Goal: Task Accomplishment & Management: Manage account settings

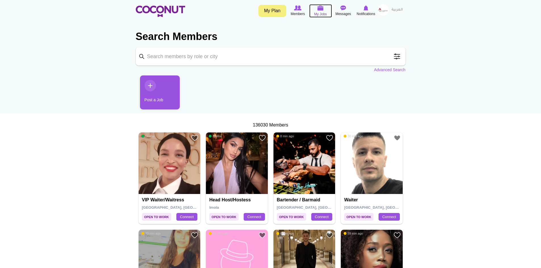
click at [318, 11] on img at bounding box center [320, 7] width 6 height 5
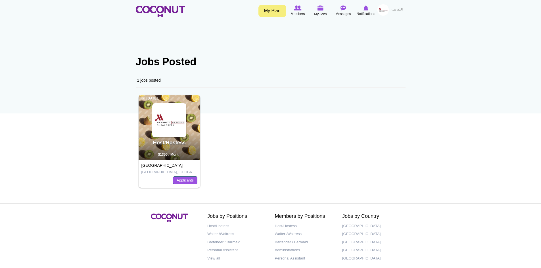
click at [185, 181] on link "Applicants" at bounding box center [185, 181] width 24 height 8
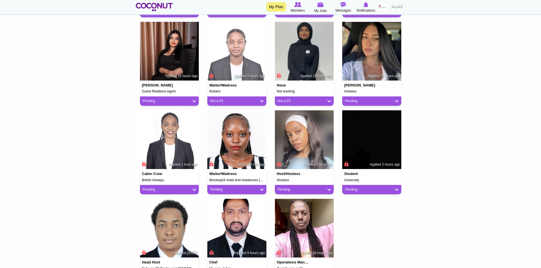
scroll to position [227, 0]
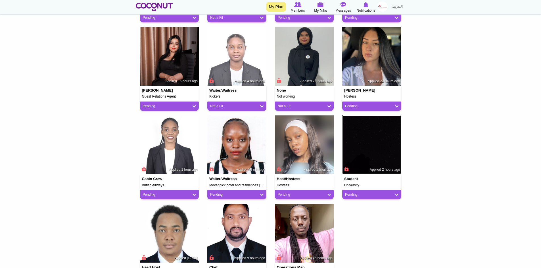
click at [374, 147] on img at bounding box center [371, 145] width 59 height 59
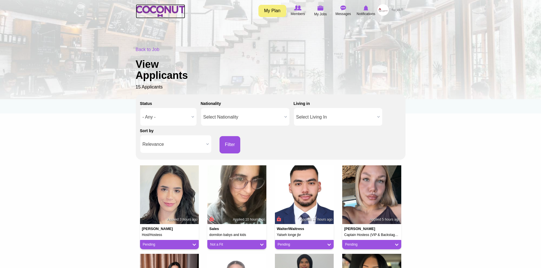
click at [161, 11] on img at bounding box center [160, 11] width 49 height 11
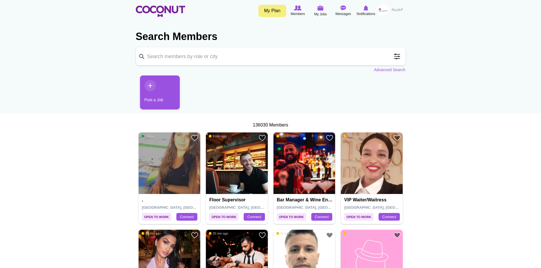
click at [167, 177] on img at bounding box center [170, 164] width 62 height 62
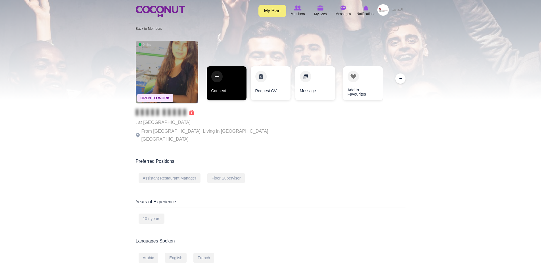
click at [226, 86] on link "Connect" at bounding box center [227, 83] width 40 height 34
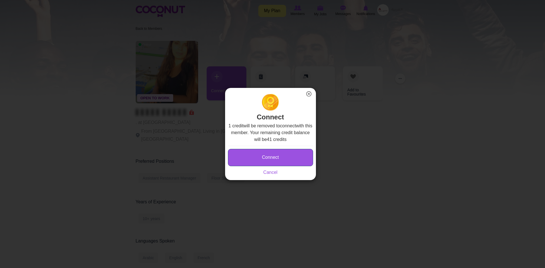
click at [281, 160] on button "Connect" at bounding box center [270, 157] width 85 height 17
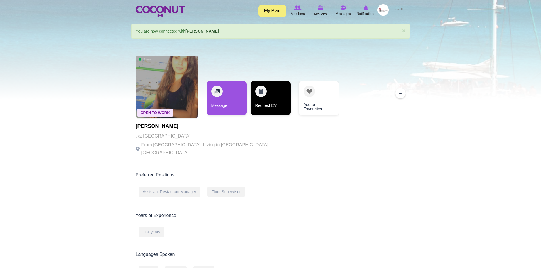
click at [269, 99] on link "Request CV" at bounding box center [271, 98] width 40 height 34
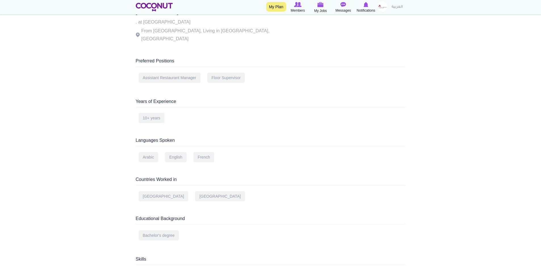
scroll to position [27, 0]
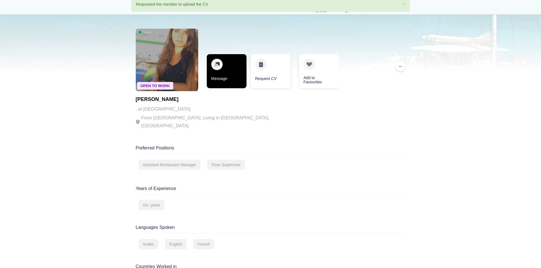
click at [228, 78] on link "Message" at bounding box center [227, 71] width 40 height 34
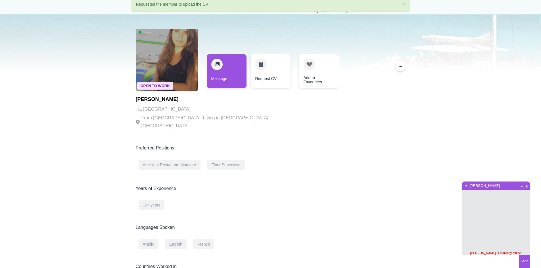
click at [479, 261] on textarea at bounding box center [490, 261] width 57 height 12
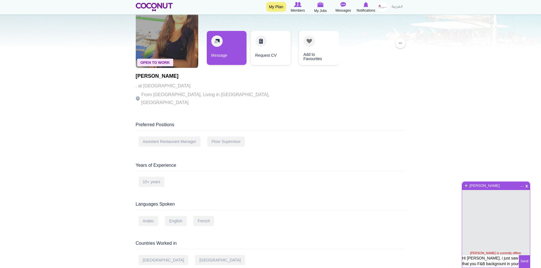
scroll to position [57, 0]
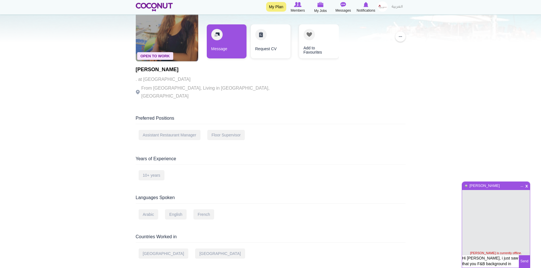
click at [517, 263] on textarea "Hi [PERSON_NAME], i just saw that you F&B background in your profile" at bounding box center [490, 261] width 57 height 12
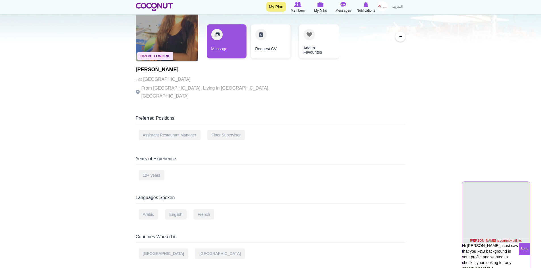
scroll to position [0, 0]
type textarea "Hi [PERSON_NAME], i just saw that you F&B background in your profile and wanted…"
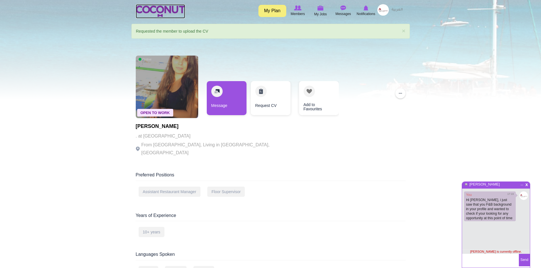
click at [164, 9] on img at bounding box center [160, 11] width 49 height 11
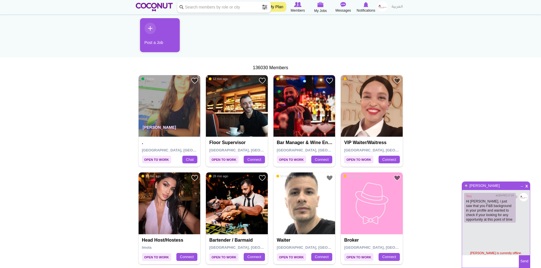
scroll to position [57, 0]
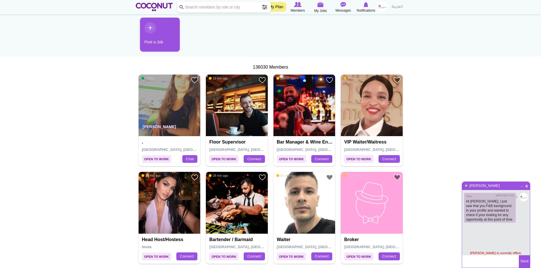
click at [176, 209] on img at bounding box center [170, 203] width 62 height 62
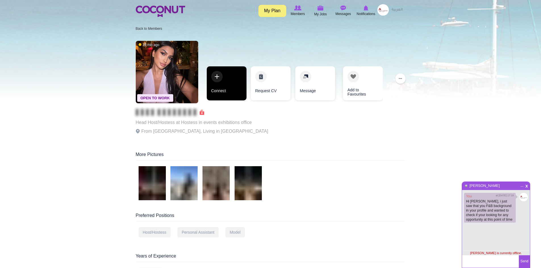
click at [226, 85] on link "Connect" at bounding box center [227, 83] width 40 height 34
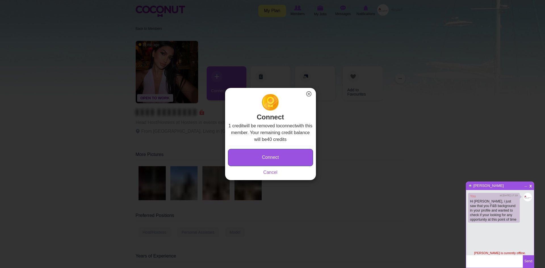
click at [242, 156] on button "Connect" at bounding box center [270, 157] width 85 height 17
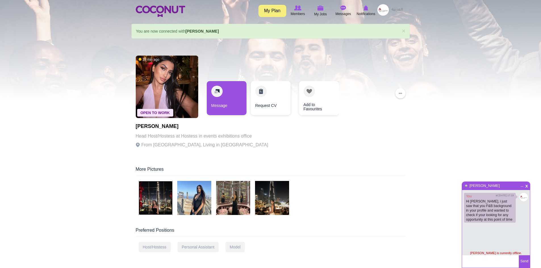
click at [158, 202] on img at bounding box center [156, 198] width 34 height 34
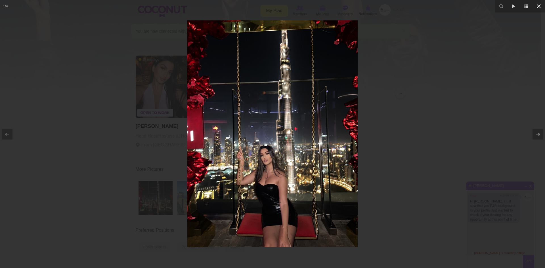
click at [540, 6] on icon at bounding box center [538, 6] width 7 height 7
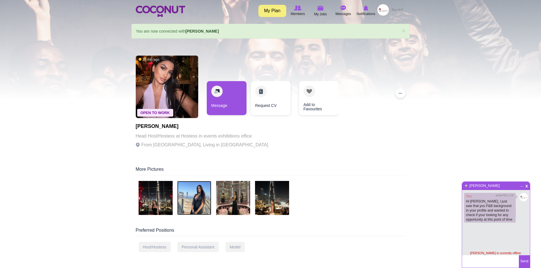
click at [197, 204] on img at bounding box center [194, 198] width 34 height 34
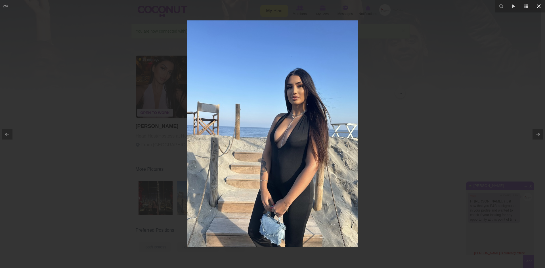
click at [538, 7] on icon at bounding box center [538, 6] width 7 height 7
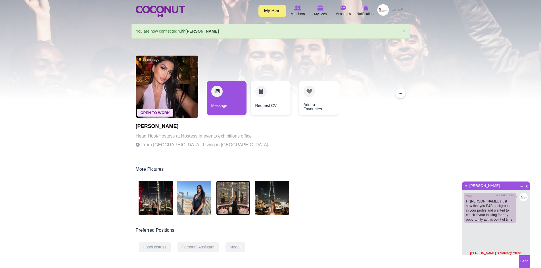
click at [226, 206] on img at bounding box center [233, 198] width 34 height 34
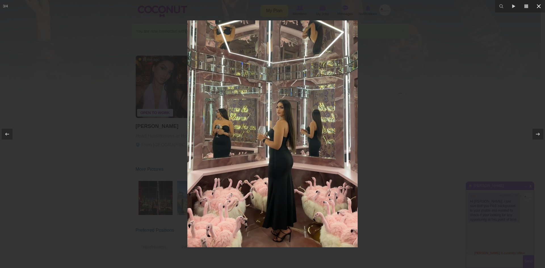
click at [537, 5] on icon at bounding box center [539, 6] width 4 height 4
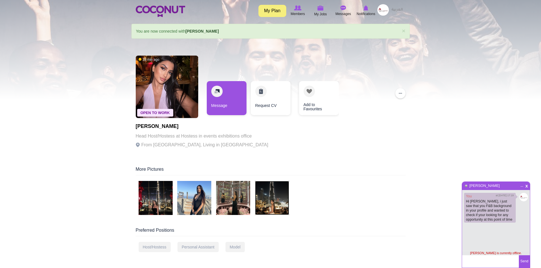
click at [276, 204] on img at bounding box center [272, 198] width 34 height 34
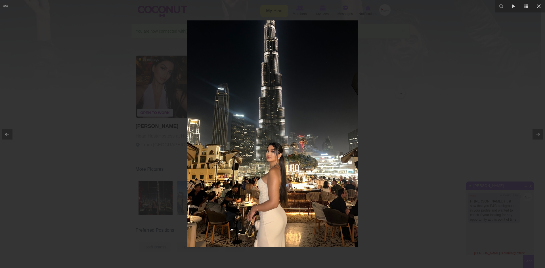
click at [431, 71] on div at bounding box center [272, 134] width 545 height 268
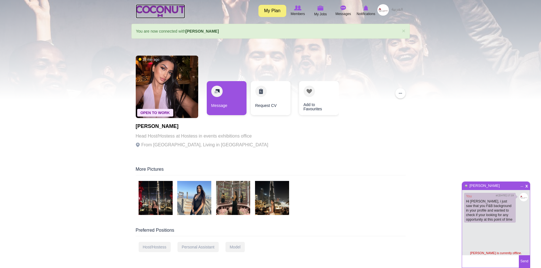
click at [157, 11] on img at bounding box center [160, 11] width 49 height 11
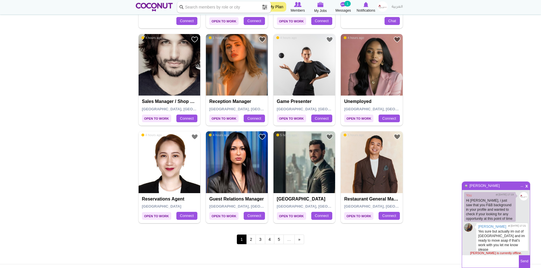
scroll to position [880, 0]
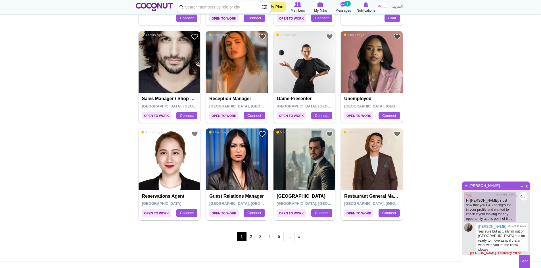
click at [240, 160] on img at bounding box center [237, 160] width 62 height 62
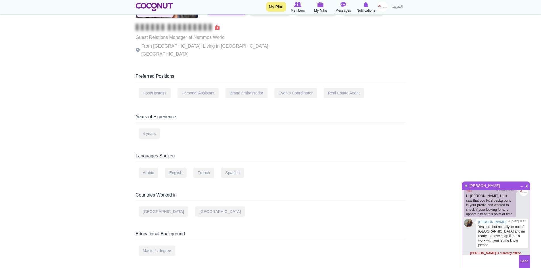
scroll to position [1, 0]
click at [479, 260] on textarea at bounding box center [490, 261] width 57 height 12
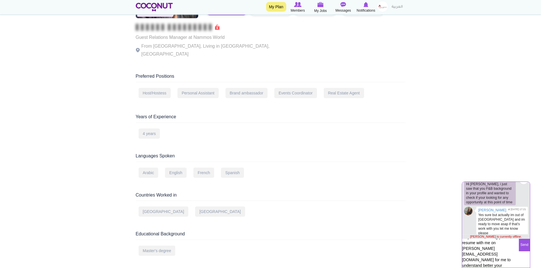
scroll to position [10, 0]
type textarea "do you mind sharing your resume with me on samer.majari@marriott.com for me to …"
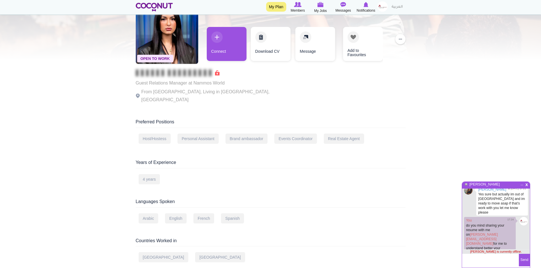
scroll to position [0, 0]
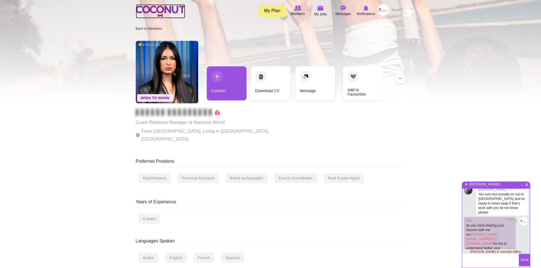
click at [173, 9] on img at bounding box center [160, 11] width 49 height 11
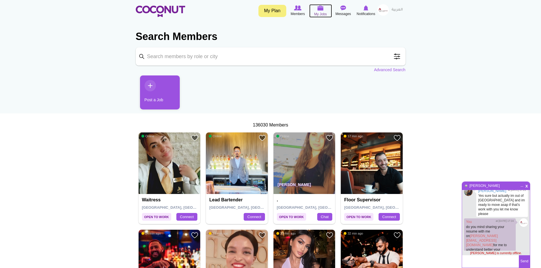
click at [319, 11] on img at bounding box center [320, 7] width 6 height 5
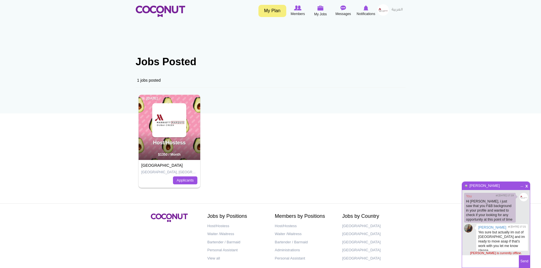
scroll to position [37, 0]
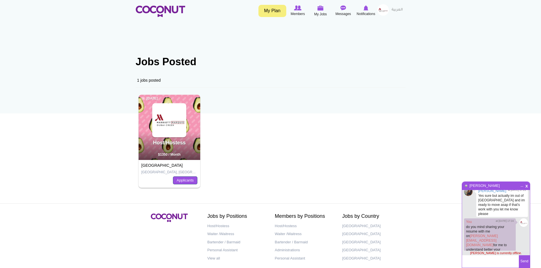
click at [184, 180] on link "Applicants" at bounding box center [185, 181] width 24 height 8
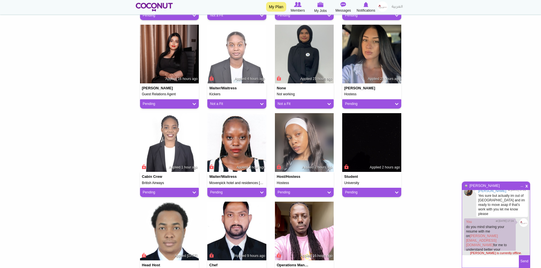
scroll to position [255, 0]
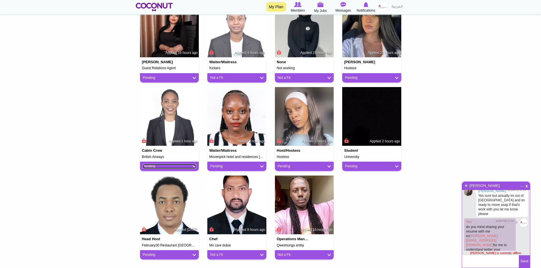
click at [171, 167] on link "Pending" at bounding box center [169, 166] width 53 height 5
click at [167, 196] on link "Not a Fit" at bounding box center [166, 197] width 48 height 7
click at [250, 166] on link "Pending" at bounding box center [236, 166] width 53 height 5
click at [236, 197] on link "Not a Fit" at bounding box center [233, 197] width 48 height 7
click at [297, 167] on link "Pending" at bounding box center [304, 166] width 53 height 5
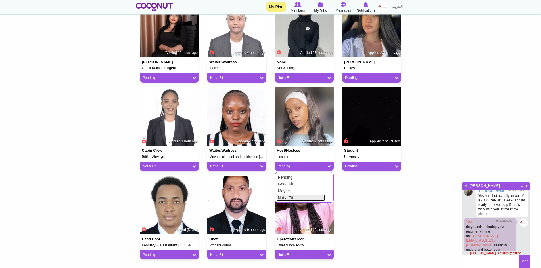
click at [287, 198] on link "Not a Fit" at bounding box center [300, 197] width 48 height 7
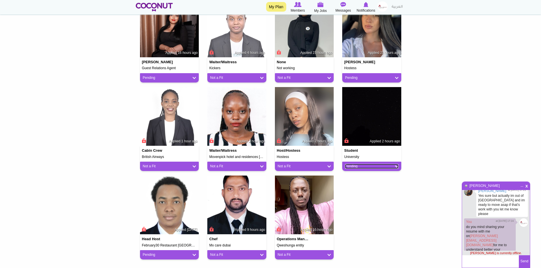
click at [372, 166] on link "Pending" at bounding box center [371, 166] width 53 height 5
click at [362, 198] on link "Not a Fit" at bounding box center [368, 197] width 48 height 7
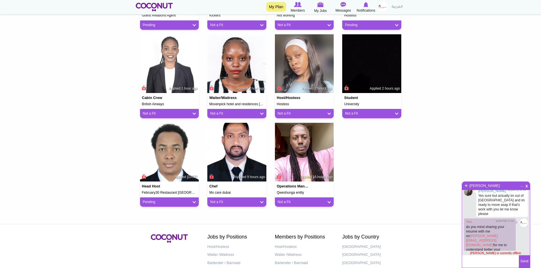
scroll to position [312, 0]
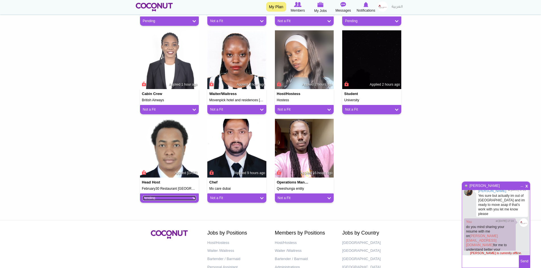
click at [168, 200] on link "Pending" at bounding box center [169, 198] width 53 height 5
click at [160, 231] on link "Not a Fit" at bounding box center [166, 229] width 48 height 7
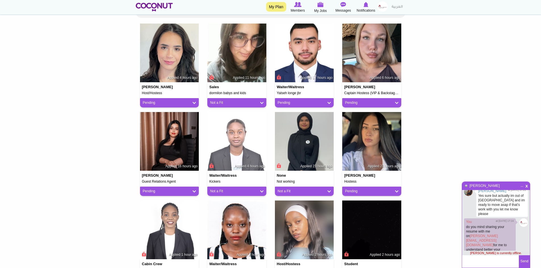
scroll to position [114, 0]
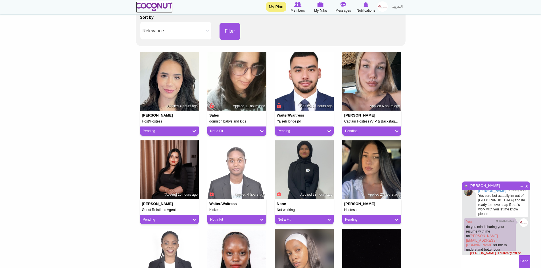
click at [159, 4] on img at bounding box center [154, 7] width 37 height 9
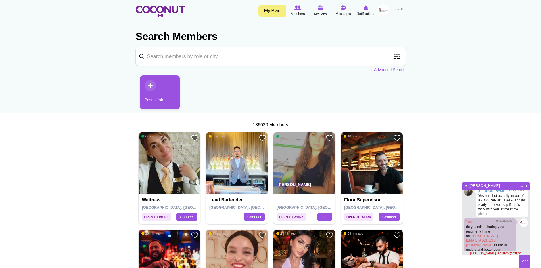
click at [395, 58] on span at bounding box center [396, 56] width 11 height 11
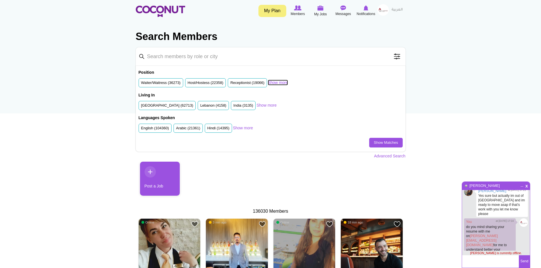
click at [280, 82] on link "Show more" at bounding box center [278, 83] width 20 height 6
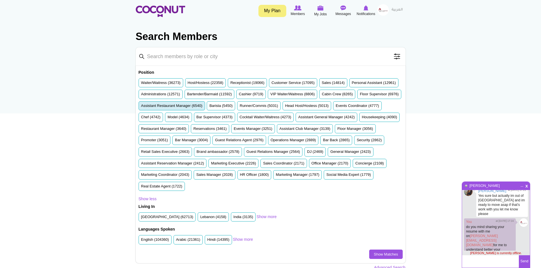
click at [202, 105] on label "Assistant Restaurant Manager (6540)" at bounding box center [171, 105] width 61 height 5
click at [141, 107] on input "Assistant Restaurant Manager (6540)" at bounding box center [141, 107] width 0 height 0
click at [211, 219] on label "Lebanon (4158)" at bounding box center [213, 217] width 26 height 5
click at [200, 218] on input "Lebanon (4158)" at bounding box center [200, 218] width 0 height 0
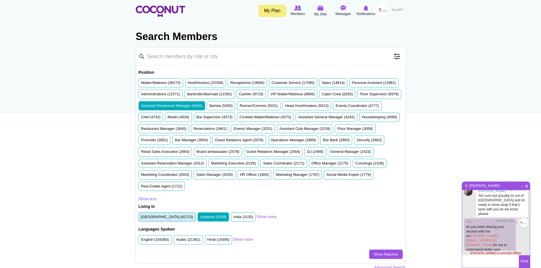
click at [184, 218] on label "United Arab Emirates (62713)" at bounding box center [167, 217] width 52 height 5
click at [141, 218] on input "United Arab Emirates (62713)" at bounding box center [141, 218] width 0 height 0
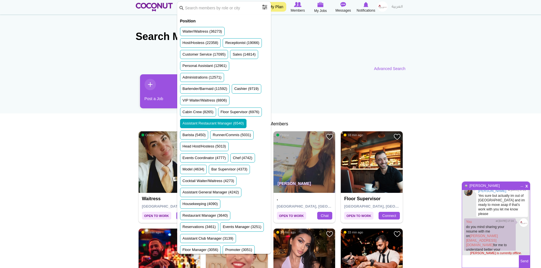
scroll to position [28, 0]
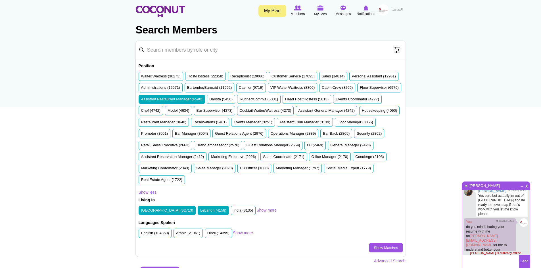
scroll to position [0, 0]
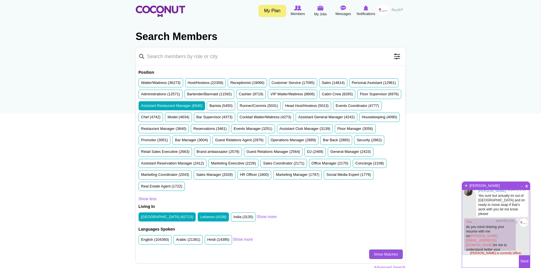
click at [377, 255] on link "Show Matches" at bounding box center [385, 255] width 33 height 10
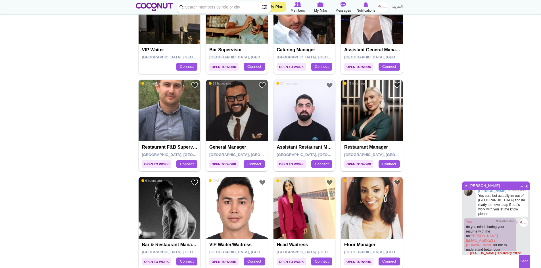
scroll to position [284, 0]
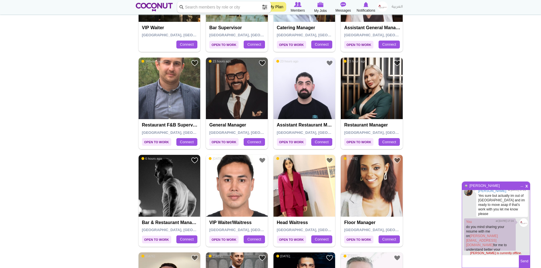
click at [372, 90] on img at bounding box center [372, 89] width 62 height 62
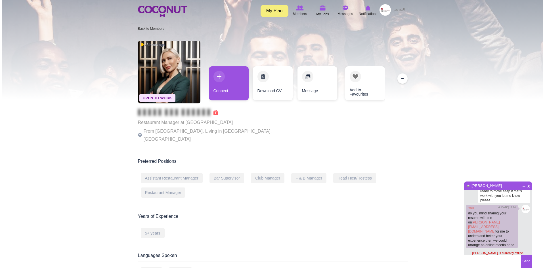
scroll to position [37, 0]
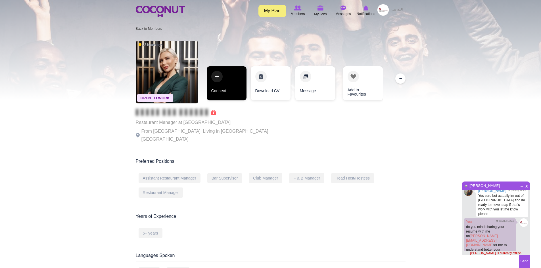
click at [226, 89] on link "Connect" at bounding box center [227, 83] width 40 height 34
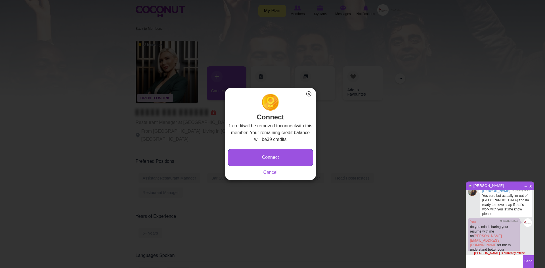
click at [271, 158] on button "Connect" at bounding box center [270, 157] width 85 height 17
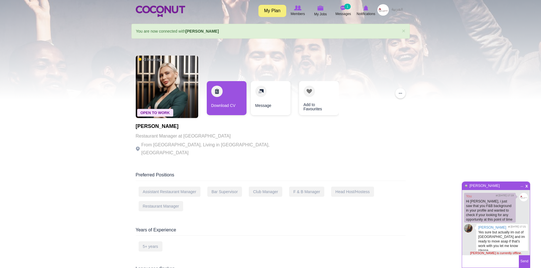
scroll to position [54, 0]
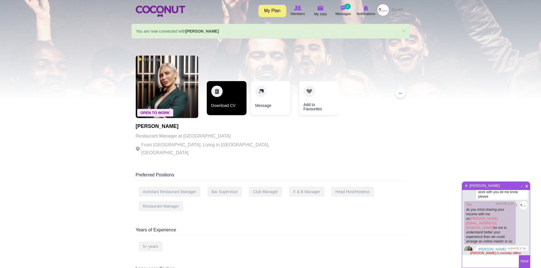
click at [221, 106] on link "Download CV" at bounding box center [227, 98] width 40 height 34
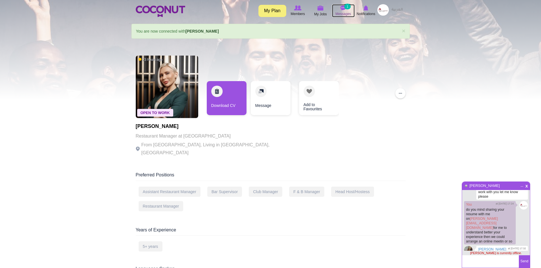
click at [344, 7] on small "1" at bounding box center [347, 7] width 6 height 6
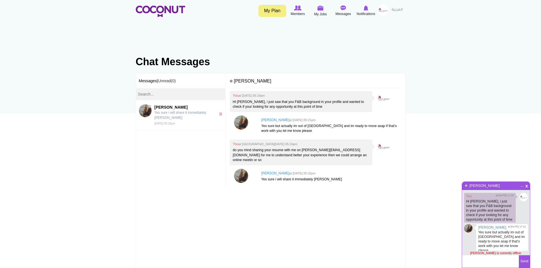
scroll to position [54, 0]
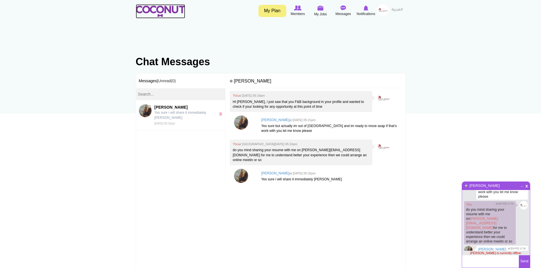
click at [164, 12] on img at bounding box center [160, 11] width 49 height 11
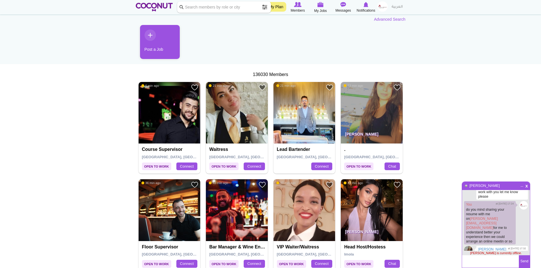
scroll to position [57, 0]
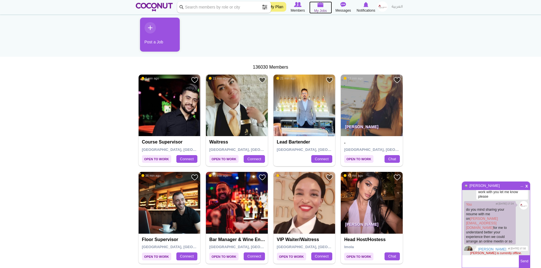
click at [320, 4] on img at bounding box center [320, 4] width 6 height 5
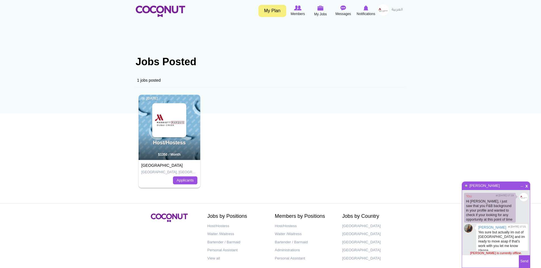
scroll to position [54, 0]
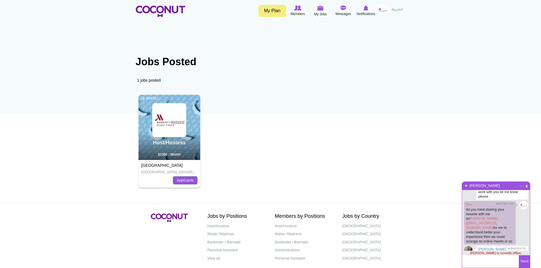
click at [181, 180] on link "Applicants" at bounding box center [185, 181] width 24 height 8
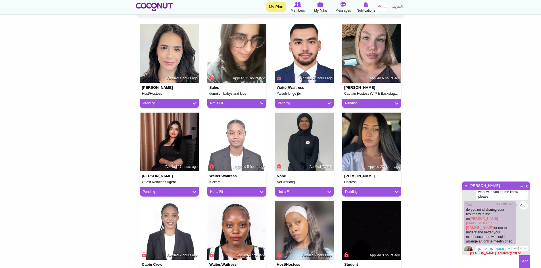
scroll to position [142, 0]
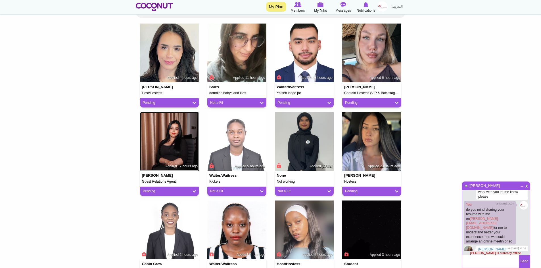
click at [187, 141] on img at bounding box center [169, 141] width 59 height 59
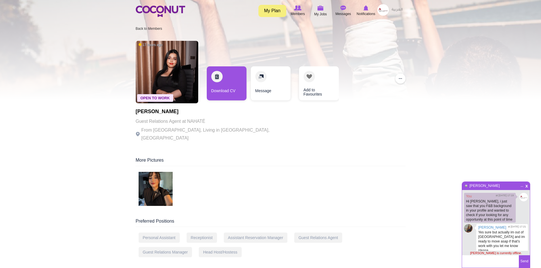
scroll to position [54, 0]
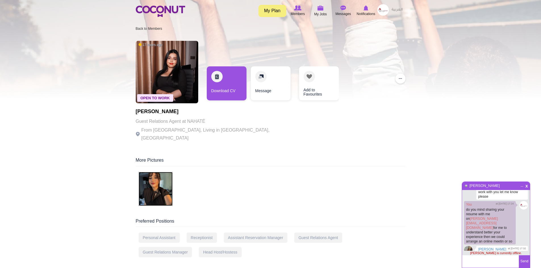
click at [153, 181] on img at bounding box center [156, 189] width 34 height 34
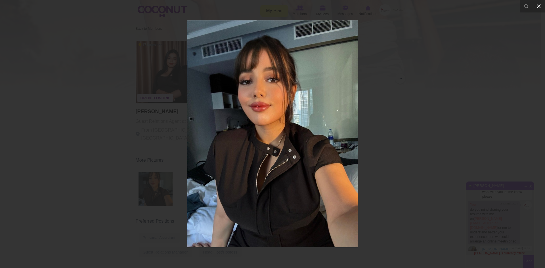
click at [538, 5] on icon at bounding box center [539, 6] width 4 height 4
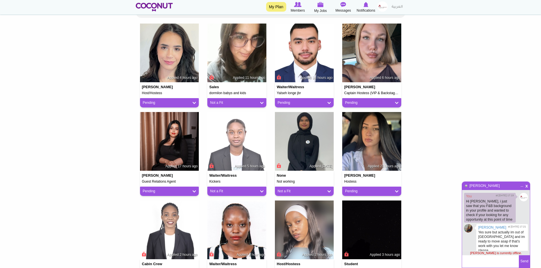
scroll to position [54, 0]
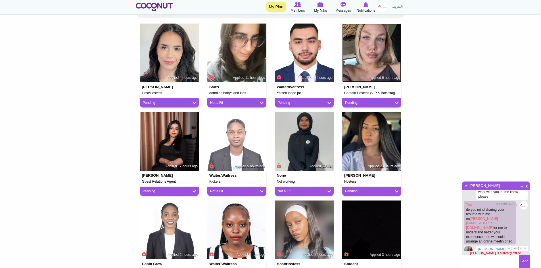
click at [360, 60] on img at bounding box center [371, 53] width 59 height 59
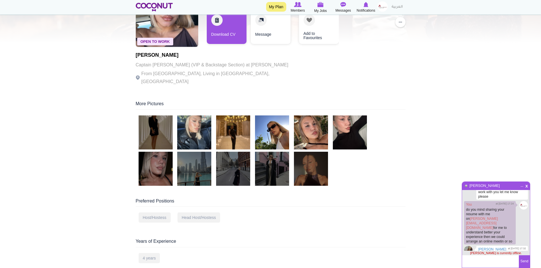
scroll to position [57, 0]
click at [155, 129] on img at bounding box center [156, 132] width 34 height 34
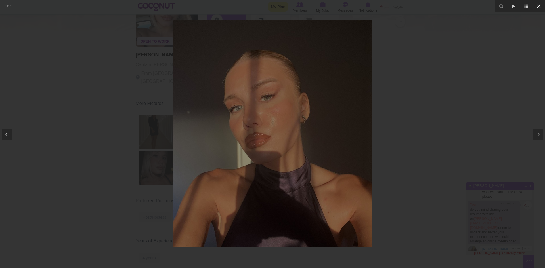
click at [540, 6] on icon at bounding box center [538, 6] width 7 height 7
